Goal: Task Accomplishment & Management: Manage account settings

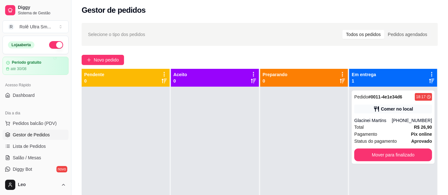
scroll to position [18, 0]
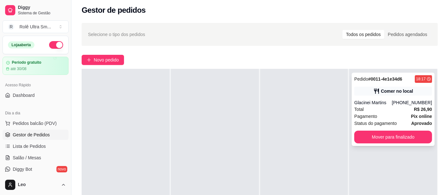
click at [387, 111] on div "Total R$ 26,90" at bounding box center [393, 109] width 78 height 7
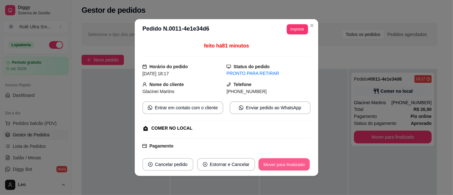
click at [281, 169] on button "Mover para finalizado" at bounding box center [284, 164] width 51 height 12
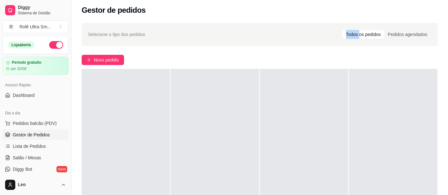
click at [310, 25] on div "Selecione o tipo dos pedidos Todos os pedidos Pedidos agendados" at bounding box center [260, 34] width 356 height 23
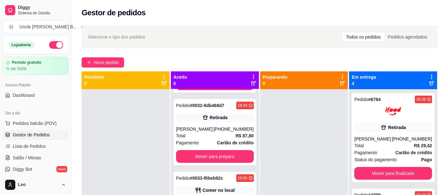
scroll to position [68, 0]
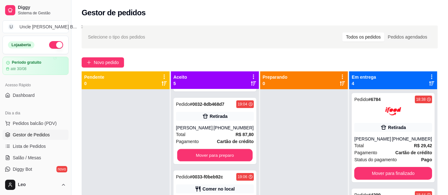
click at [232, 157] on button "Mover para preparo" at bounding box center [214, 155] width 75 height 12
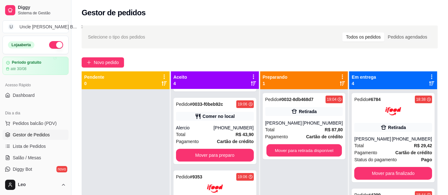
click at [324, 155] on button "Mover para retirada disponível" at bounding box center [303, 150] width 75 height 12
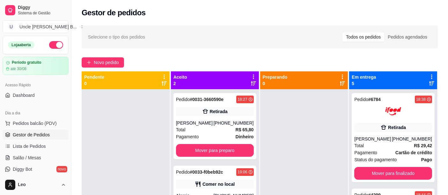
scroll to position [0, 0]
click at [204, 129] on div "Total R$ 65,80" at bounding box center [215, 129] width 78 height 7
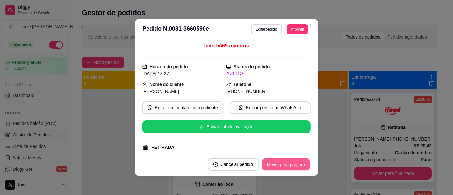
click at [287, 167] on button "Mover para preparo" at bounding box center [286, 164] width 48 height 12
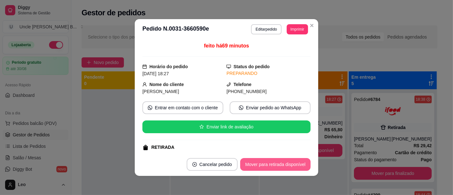
click at [268, 162] on button "Mover para retirada disponível" at bounding box center [275, 164] width 70 height 13
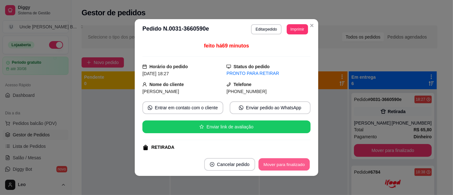
click at [288, 161] on button "Mover para finalizado" at bounding box center [284, 164] width 51 height 12
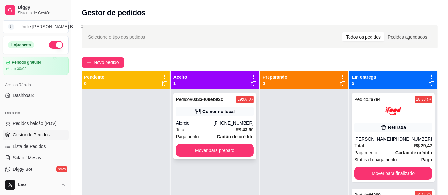
click at [205, 123] on div "Alercio" at bounding box center [195, 123] width 38 height 6
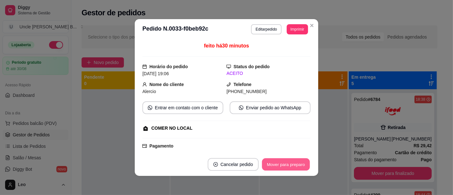
click at [279, 166] on button "Mover para preparo" at bounding box center [286, 164] width 48 height 12
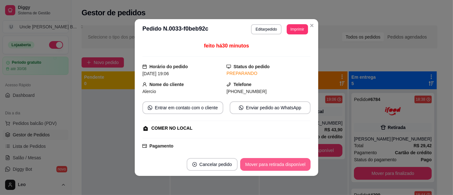
click at [291, 166] on button "Mover para retirada disponível" at bounding box center [275, 164] width 70 height 13
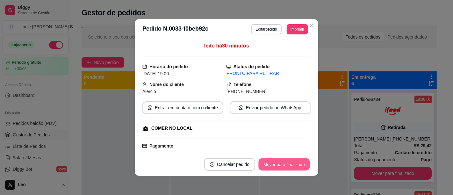
click at [294, 166] on button "Mover para finalizado" at bounding box center [284, 164] width 51 height 12
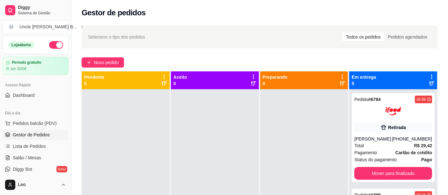
click at [385, 188] on div "Pedido # 6784 18:38 Retirada Andre Oliveira (08) 00700-3021 Total R$ 29,42 Paga…" at bounding box center [393, 186] width 88 height 195
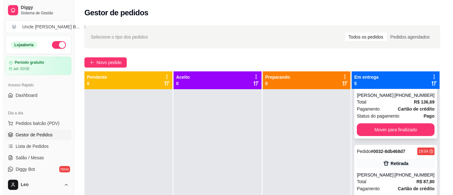
scroll to position [279, 0]
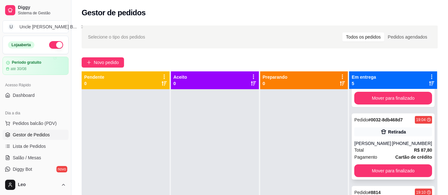
click at [354, 129] on div "Retirada" at bounding box center [393, 131] width 78 height 9
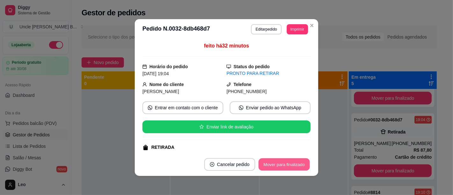
click at [276, 167] on button "Mover para finalizado" at bounding box center [284, 164] width 51 height 12
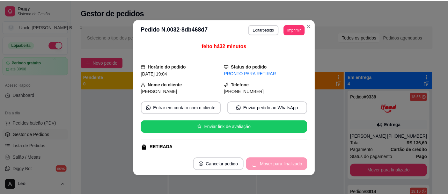
scroll to position [200, 0]
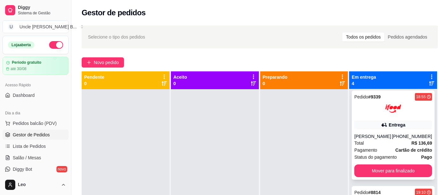
click at [397, 141] on div "Total R$ 136,69" at bounding box center [393, 143] width 78 height 7
click at [361, 103] on div at bounding box center [393, 109] width 78 height 16
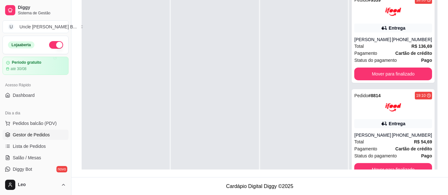
scroll to position [0, 0]
